Goal: Task Accomplishment & Management: Use online tool/utility

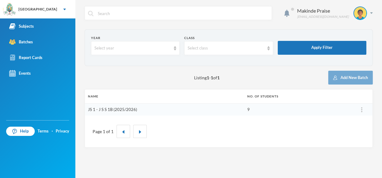
click at [124, 108] on link "JS 1 - J S S 1B (2025/2026)" at bounding box center [112, 109] width 49 height 5
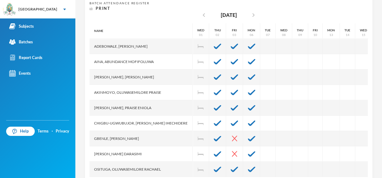
scroll to position [139, 0]
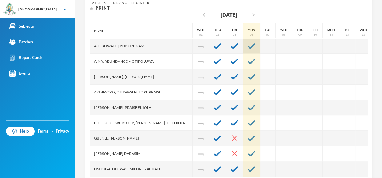
click at [248, 43] on img at bounding box center [251, 46] width 7 height 6
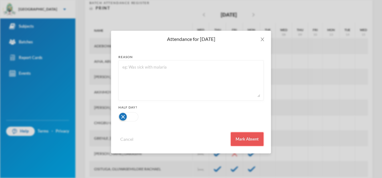
click at [238, 140] on button "Mark Absent" at bounding box center [247, 139] width 33 height 14
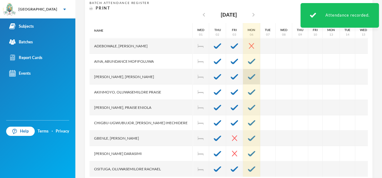
click at [248, 74] on img at bounding box center [251, 77] width 7 height 6
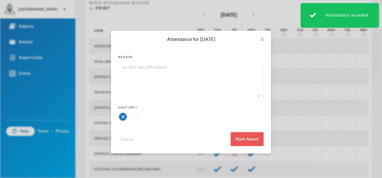
click at [251, 143] on button "Mark Absent" at bounding box center [247, 139] width 33 height 14
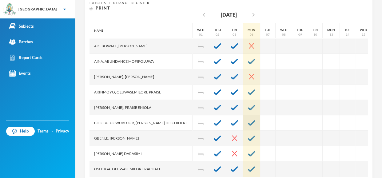
click at [248, 120] on img at bounding box center [251, 123] width 7 height 6
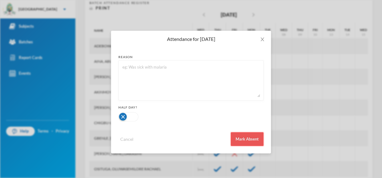
click at [240, 140] on button "Mark Absent" at bounding box center [247, 139] width 33 height 14
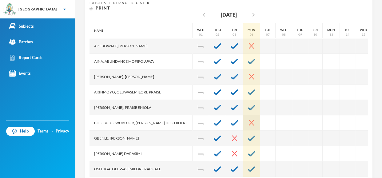
click at [249, 120] on img at bounding box center [251, 123] width 5 height 6
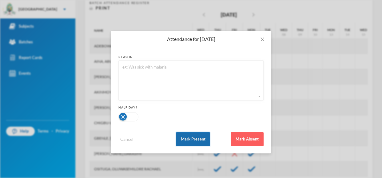
click at [200, 140] on button "Mark Present" at bounding box center [193, 139] width 34 height 14
click at [197, 138] on button "Mark Present" at bounding box center [193, 139] width 34 height 14
click at [190, 139] on button "Mark Present" at bounding box center [193, 139] width 34 height 14
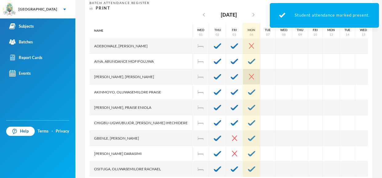
click at [244, 69] on div at bounding box center [251, 76] width 17 height 15
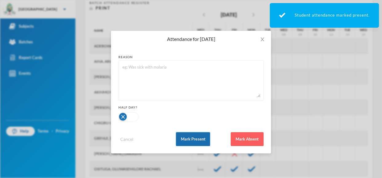
click at [192, 135] on button "Mark Present" at bounding box center [193, 139] width 34 height 14
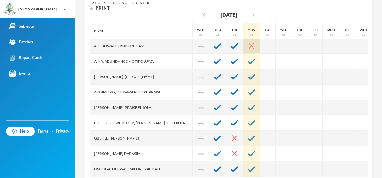
click at [249, 43] on img at bounding box center [251, 46] width 5 height 6
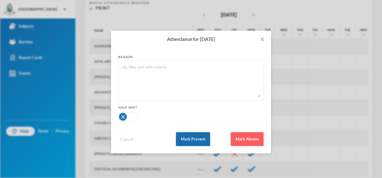
click at [195, 136] on button "Mark Present" at bounding box center [193, 139] width 34 height 14
